Goal: Task Accomplishment & Management: Complete application form

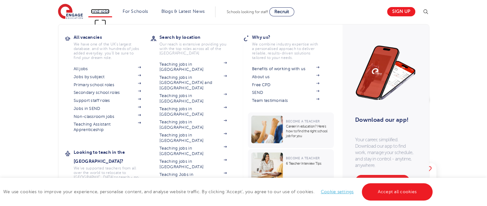
click at [105, 11] on link "Find jobs" at bounding box center [100, 11] width 19 height 5
click at [202, 198] on link "Teaching jobs in [GEOGRAPHIC_DATA]" at bounding box center [192, 203] width 67 height 11
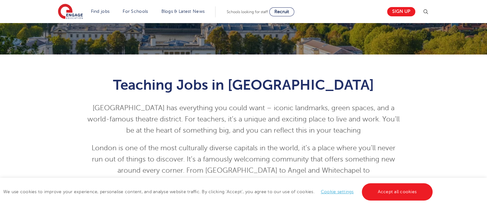
scroll to position [154, 0]
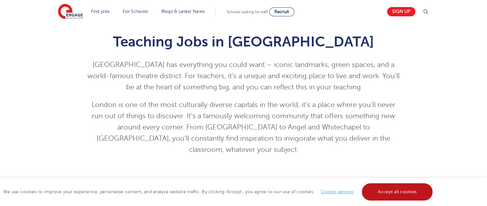
click at [379, 194] on link "Accept all cookies" at bounding box center [396, 191] width 71 height 17
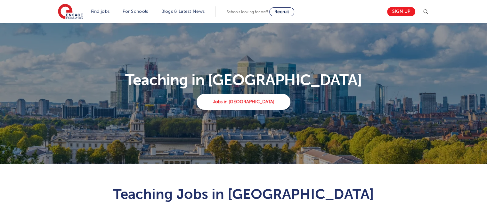
scroll to position [0, 0]
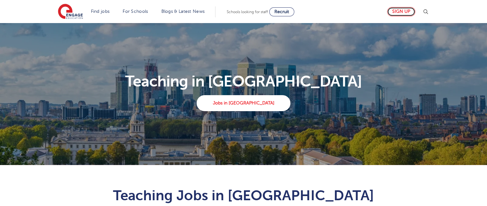
click at [403, 14] on link "Sign up" at bounding box center [401, 11] width 28 height 9
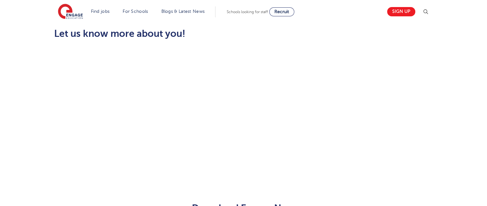
scroll to position [192, 0]
